Goal: Find specific page/section: Find specific page/section

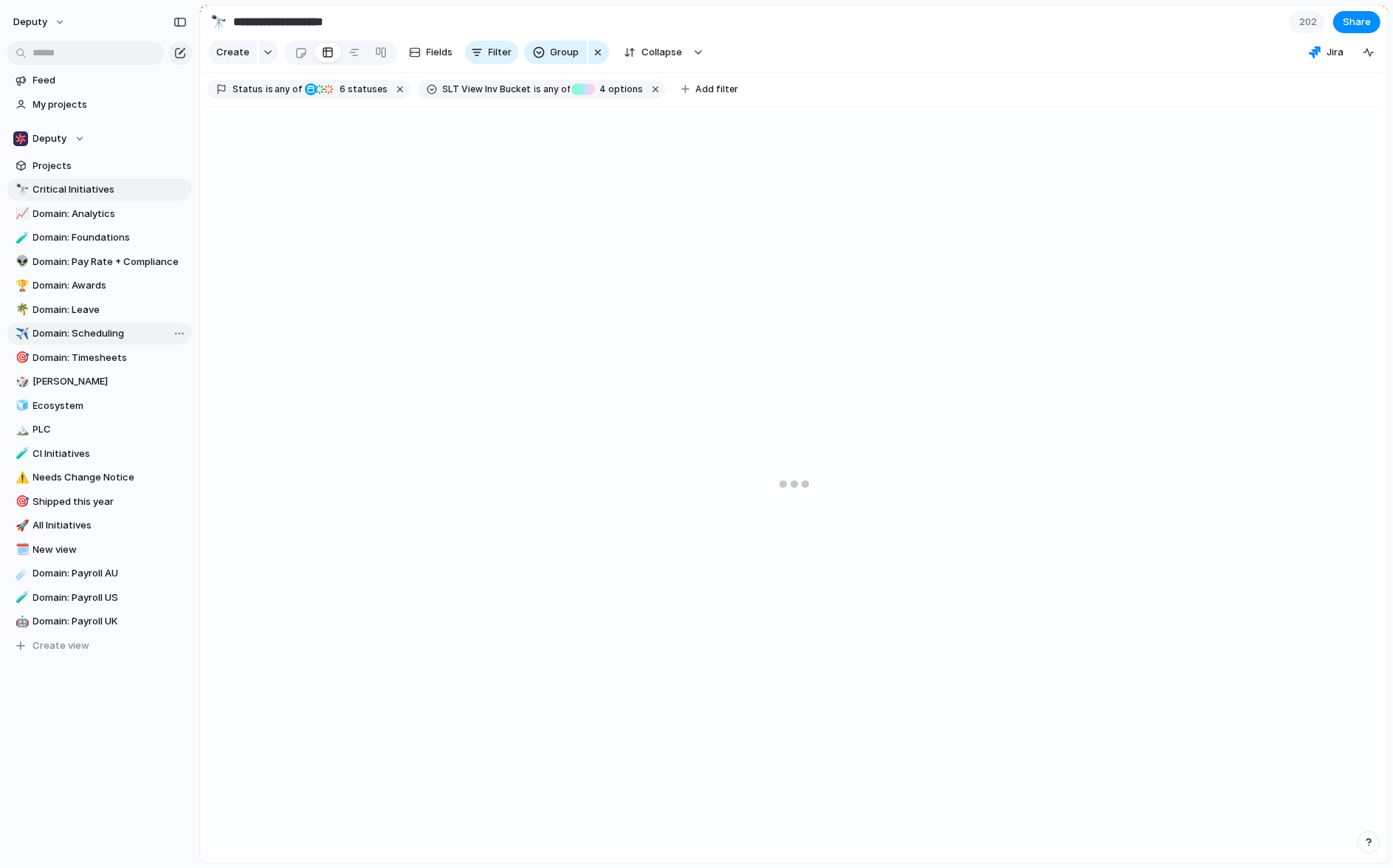
click at [124, 332] on span "Domain: Scheduling" at bounding box center [109, 333] width 153 height 15
type input "**********"
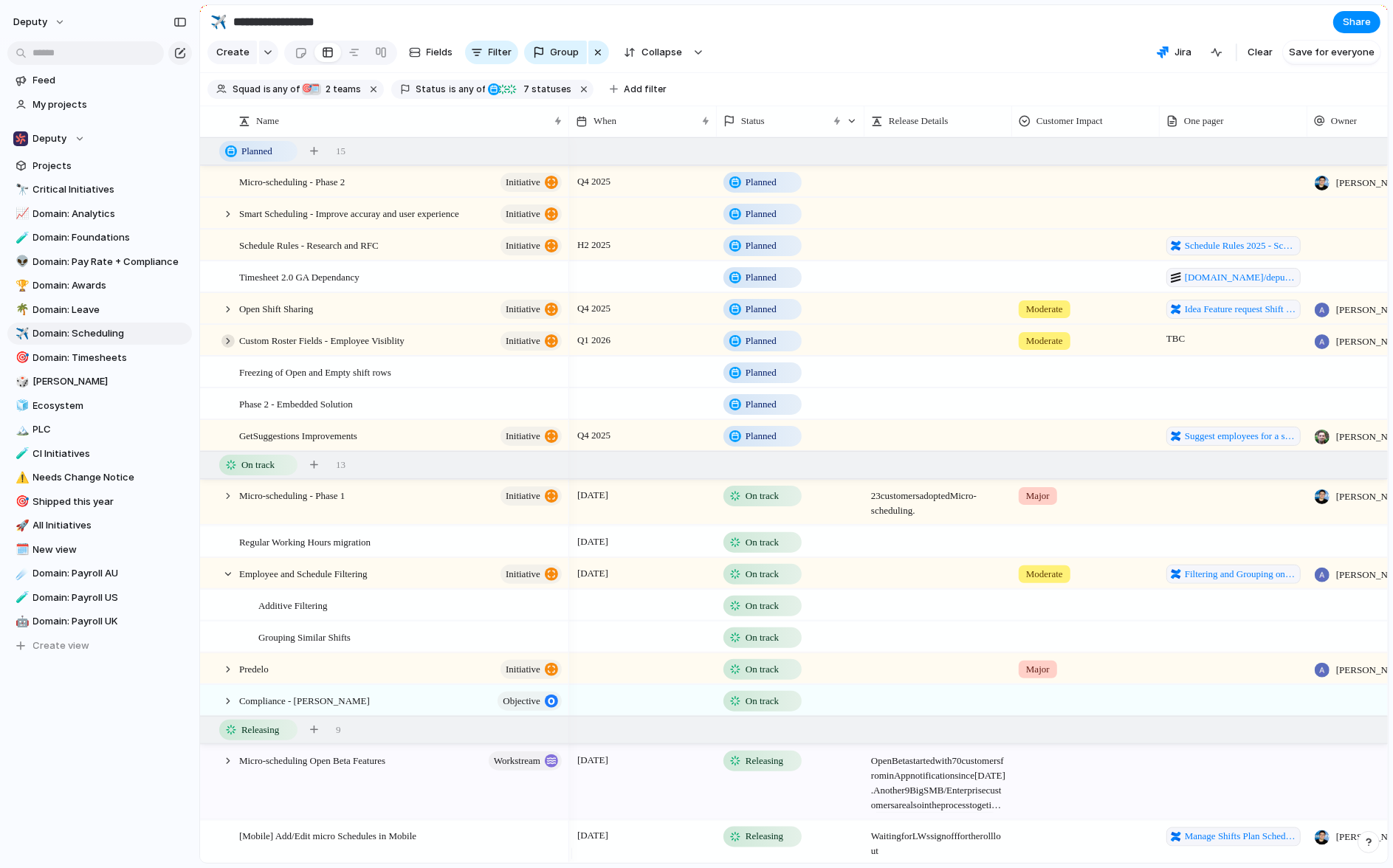
click at [227, 347] on div at bounding box center [227, 340] width 13 height 13
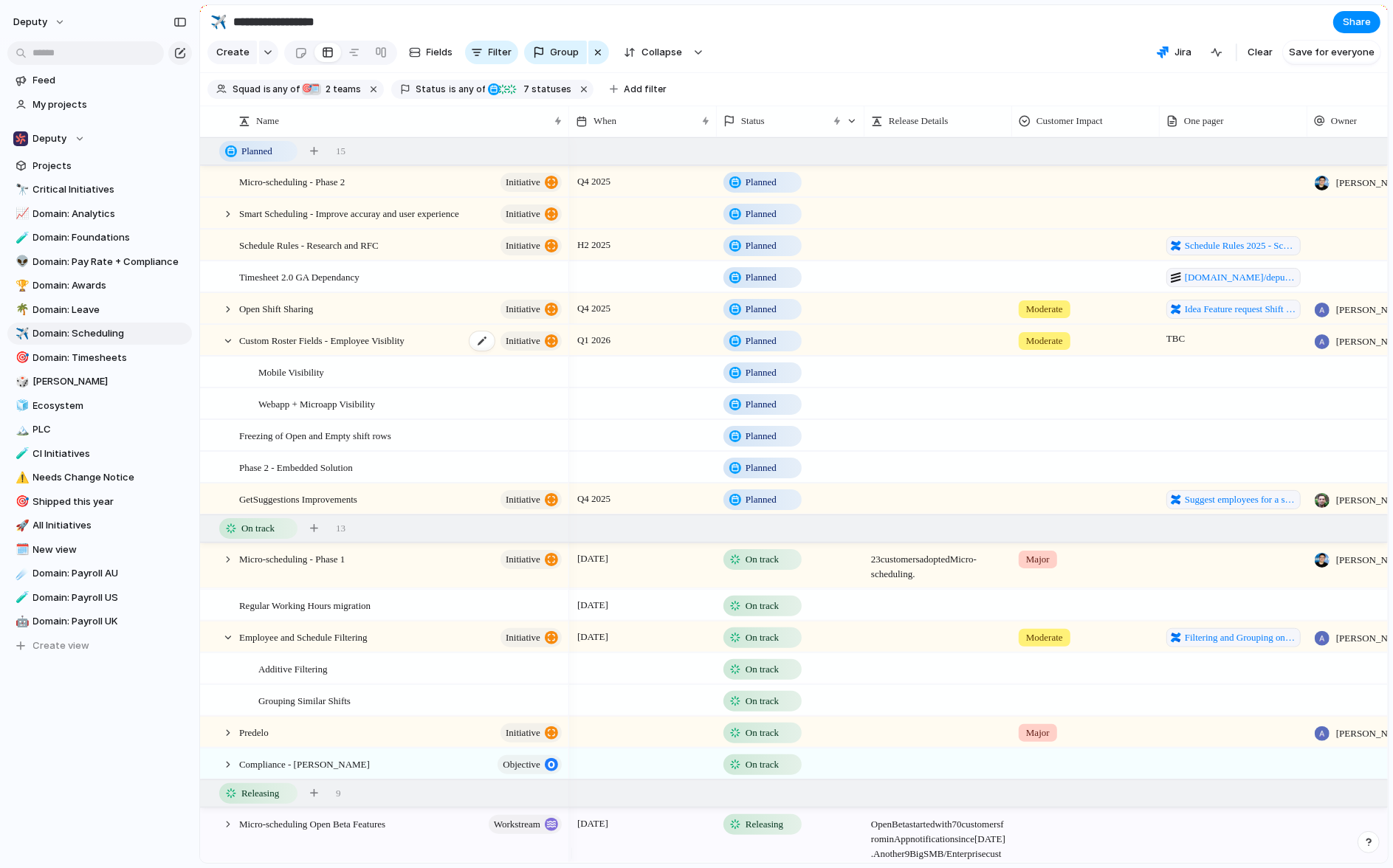
click at [364, 342] on span "Custom Roster Fields - Employee Visiblity" at bounding box center [321, 340] width 166 height 17
